Goal: Information Seeking & Learning: Learn about a topic

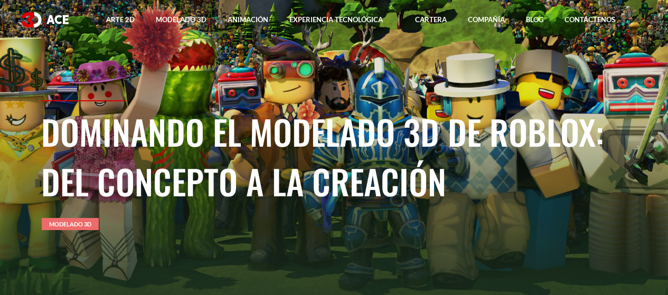
click at [65, 219] on div "Dominando el modelado 3D de Roblox: del concepto a la creación Modelado 3D" at bounding box center [334, 197] width 602 height 195
click at [67, 227] on font "Modelado 3D" at bounding box center [70, 224] width 42 height 7
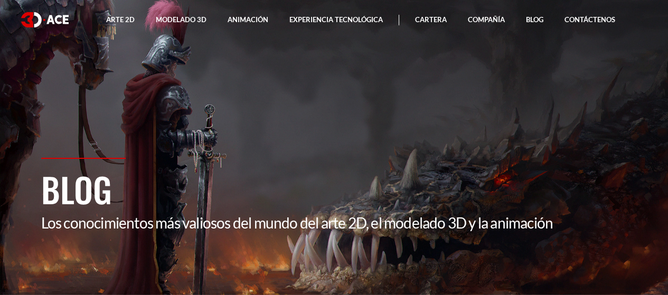
click at [521, 126] on section "Blog Los conocimientos más valiosos del mundo del arte 2D, el modelado 3D y la …" at bounding box center [334, 147] width 668 height 295
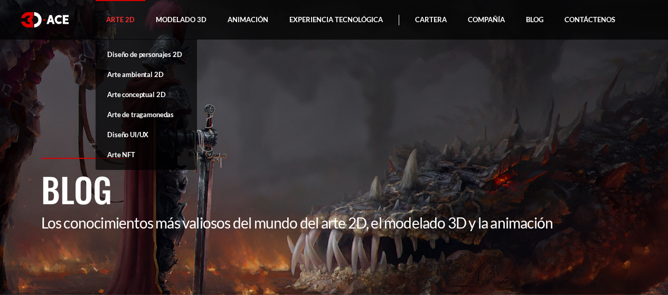
click at [118, 30] on link "Arte 2D" at bounding box center [121, 20] width 50 height 40
